Goal: Task Accomplishment & Management: Use online tool/utility

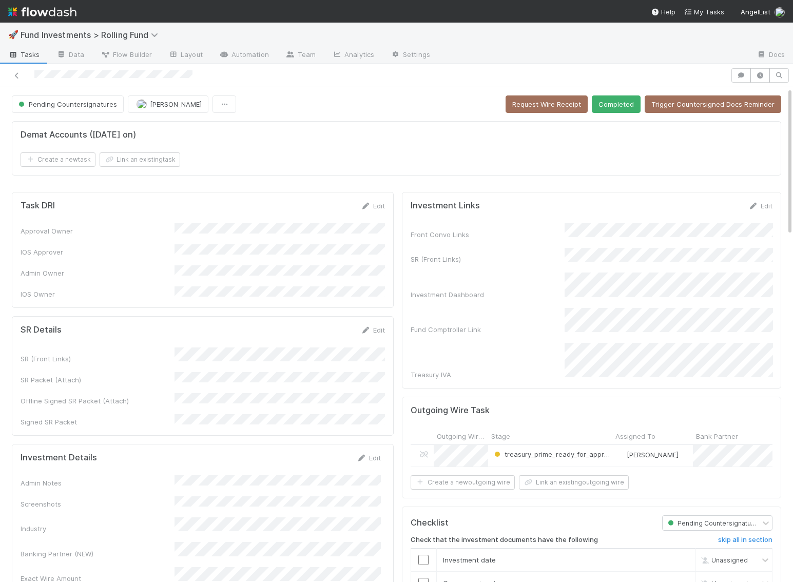
click at [39, 11] on img at bounding box center [42, 11] width 68 height 17
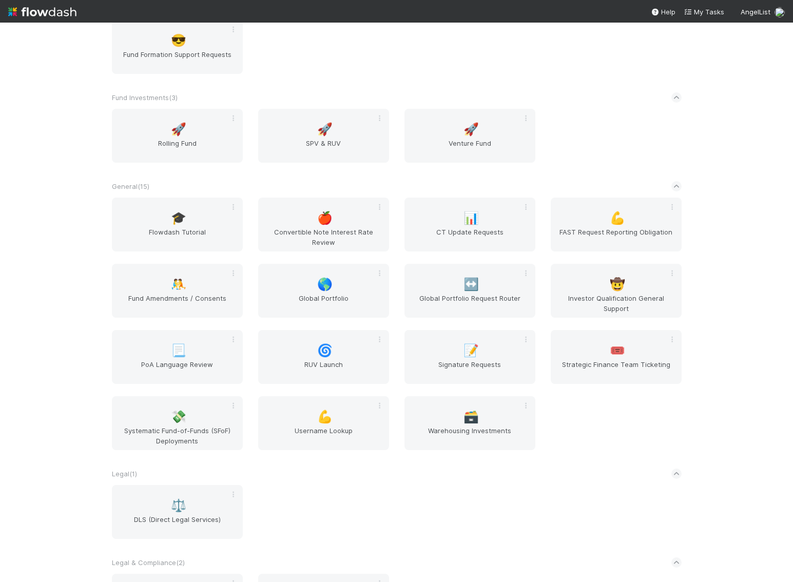
scroll to position [985, 0]
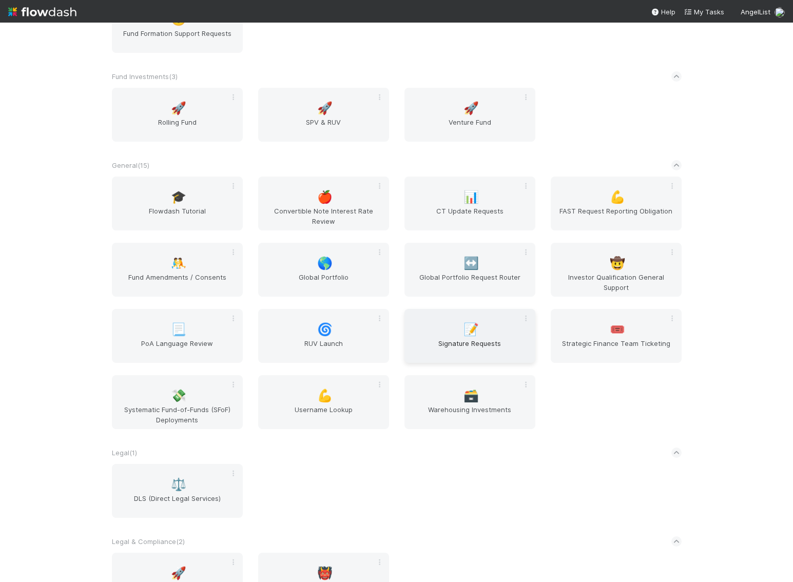
click at [477, 347] on span "Signature Requests" at bounding box center [470, 348] width 123 height 21
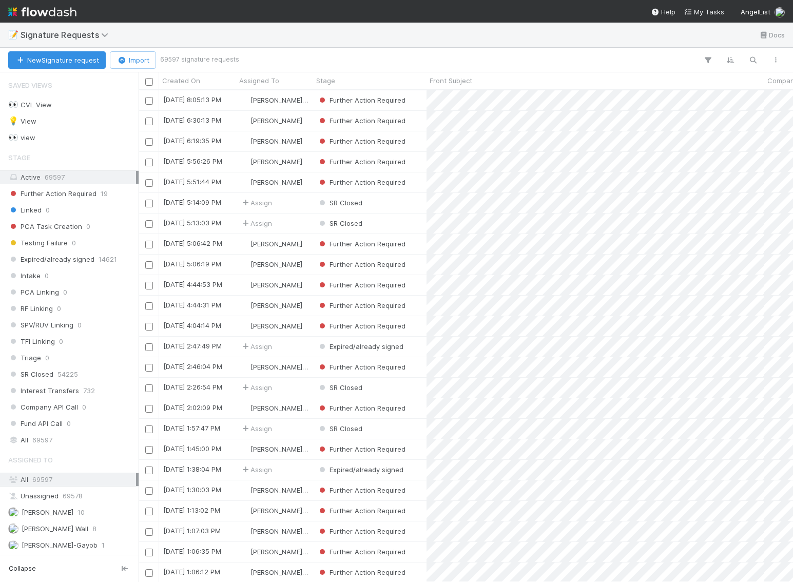
scroll to position [492, 655]
click at [51, 525] on span "[PERSON_NAME] Wall" at bounding box center [55, 529] width 67 height 8
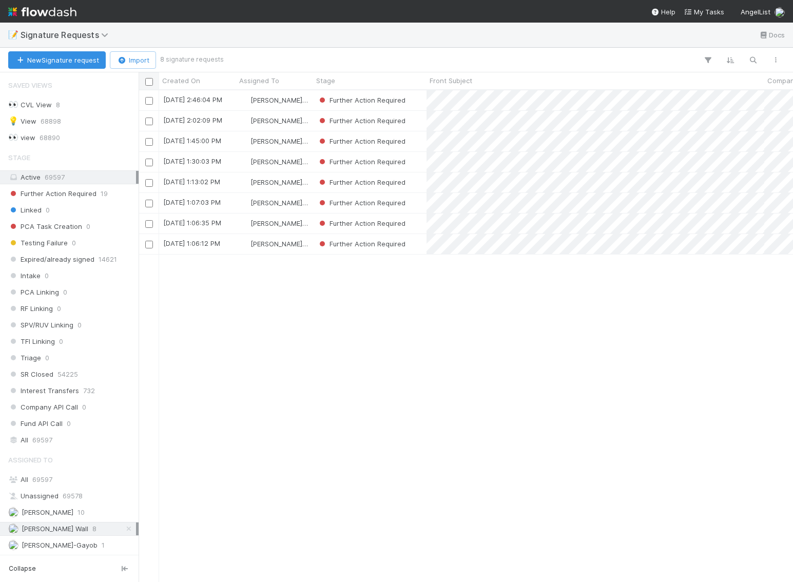
scroll to position [492, 655]
click at [148, 84] on input "checkbox" at bounding box center [149, 82] width 8 height 8
checkbox input "true"
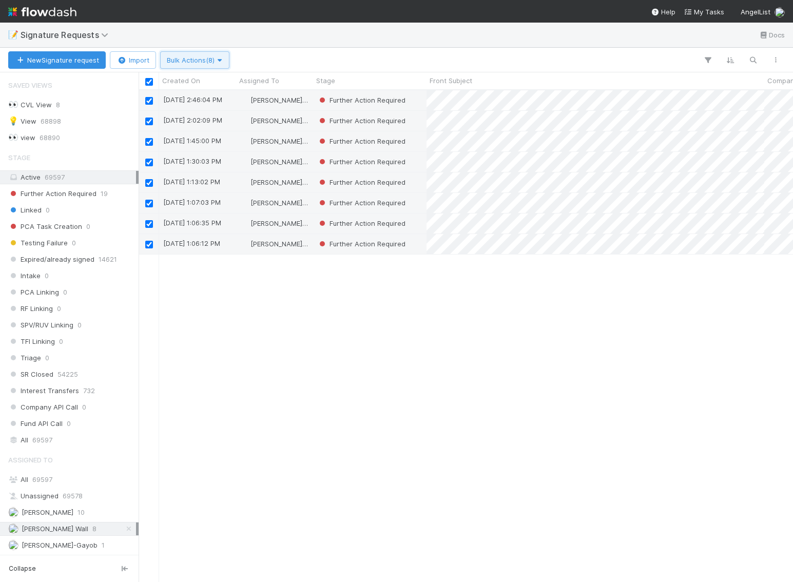
click at [167, 63] on span "Bulk Actions (8)" at bounding box center [195, 60] width 56 height 8
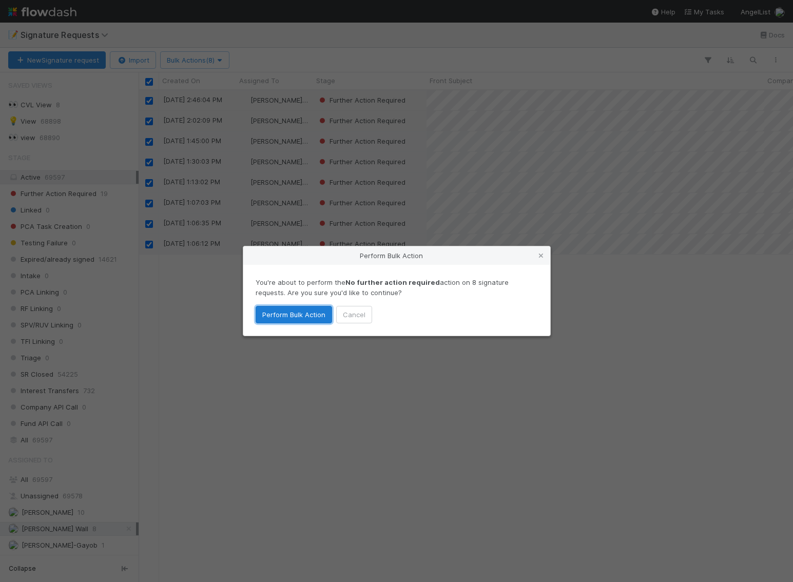
click at [292, 318] on button "Perform Bulk Action" at bounding box center [294, 314] width 77 height 17
